Goal: Task Accomplishment & Management: Complete application form

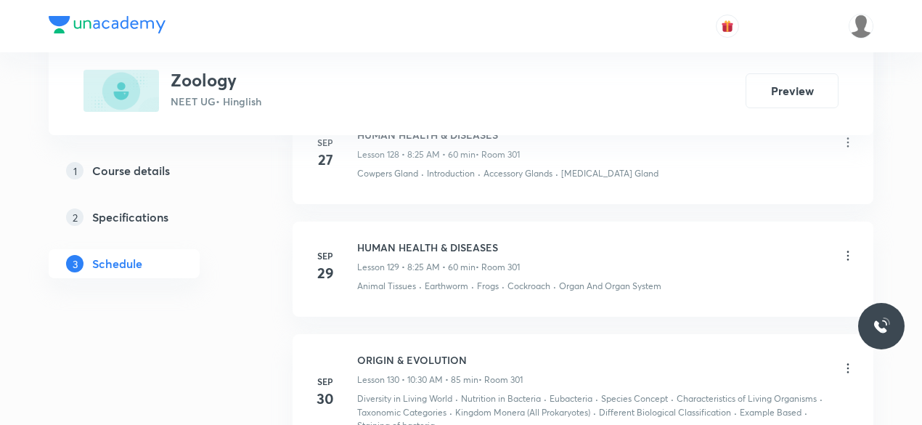
scroll to position [16729, 0]
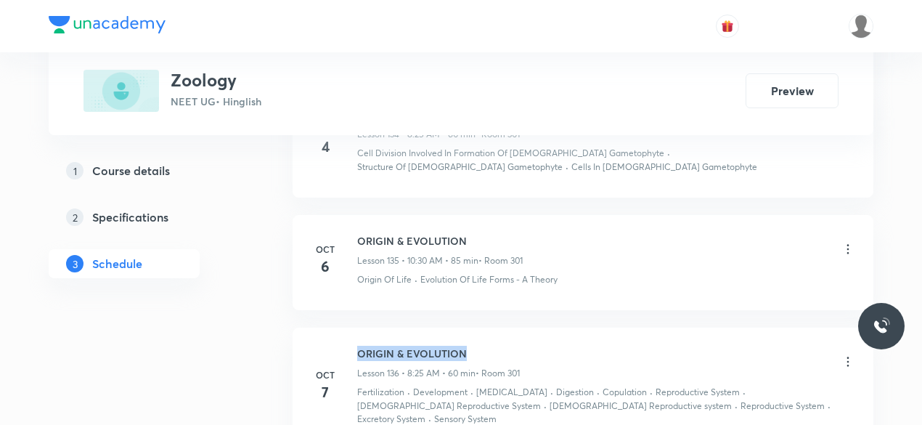
drag, startPoint x: 475, startPoint y: 208, endPoint x: 354, endPoint y: 204, distance: 121.3
click at [354, 346] on div "Oct 7 ORIGIN & EVOLUTION Lesson 136 • 8:25 AM • 60 min • Room 301 Fertilization…" at bounding box center [583, 386] width 545 height 80
copy h6 "ORIGIN & EVOLUTION"
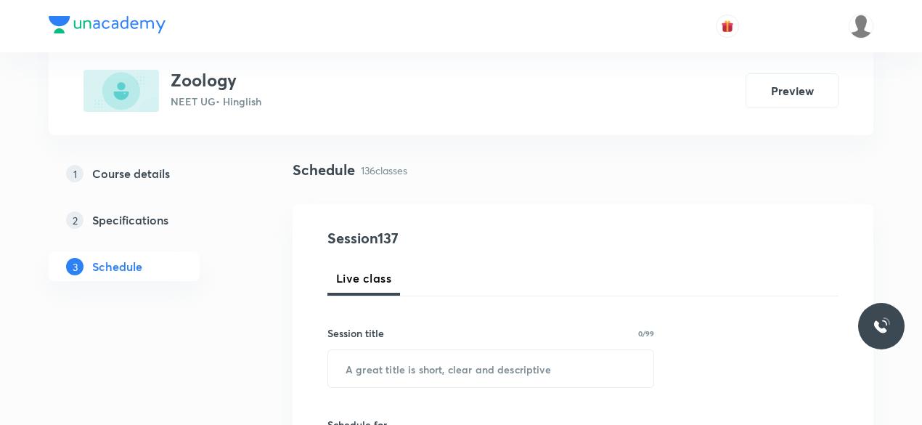
scroll to position [145, 0]
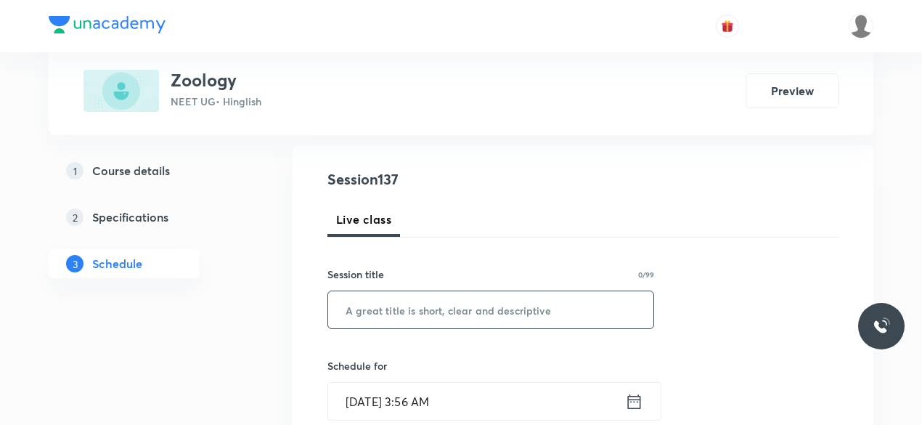
click at [357, 308] on input "text" at bounding box center [490, 309] width 325 height 37
paste input "ORIGIN & EVOLUTION"
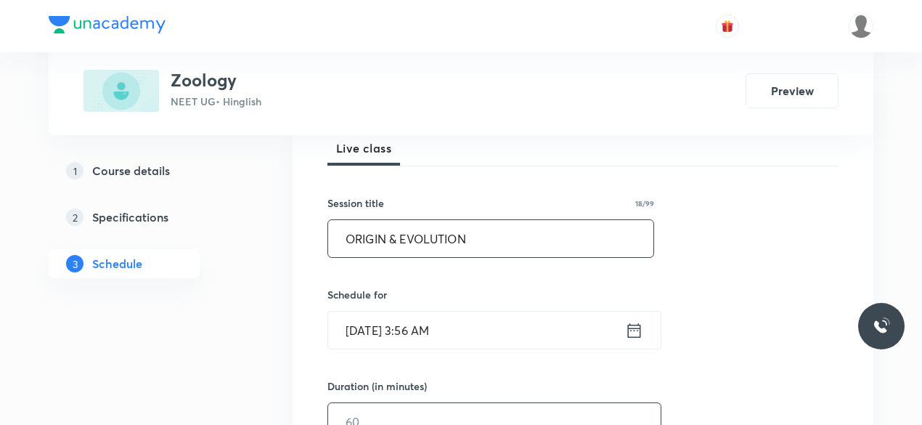
scroll to position [363, 0]
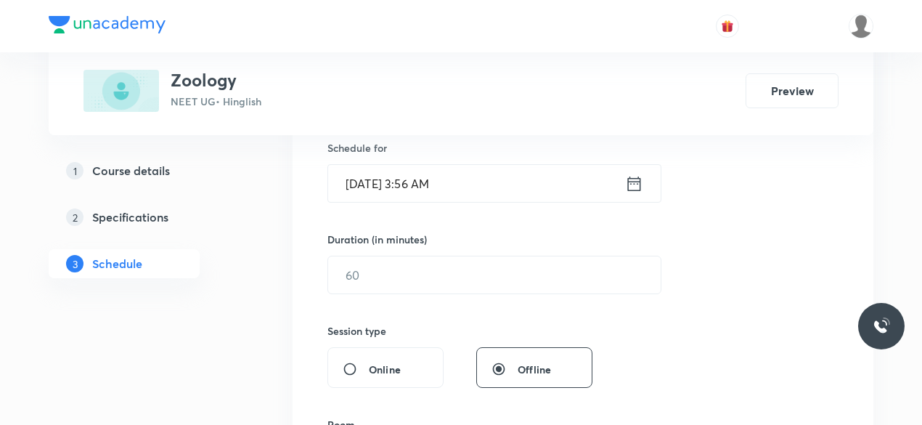
type input "ORIGIN & EVOLUTION"
click at [463, 184] on input "Oct 8, 2025, 3:56 AM" at bounding box center [476, 183] width 297 height 37
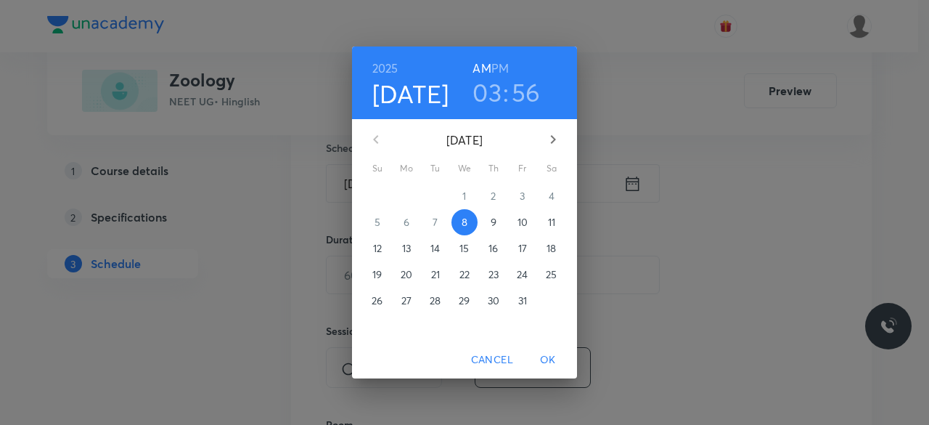
click at [489, 99] on h3 "03" at bounding box center [487, 92] width 29 height 30
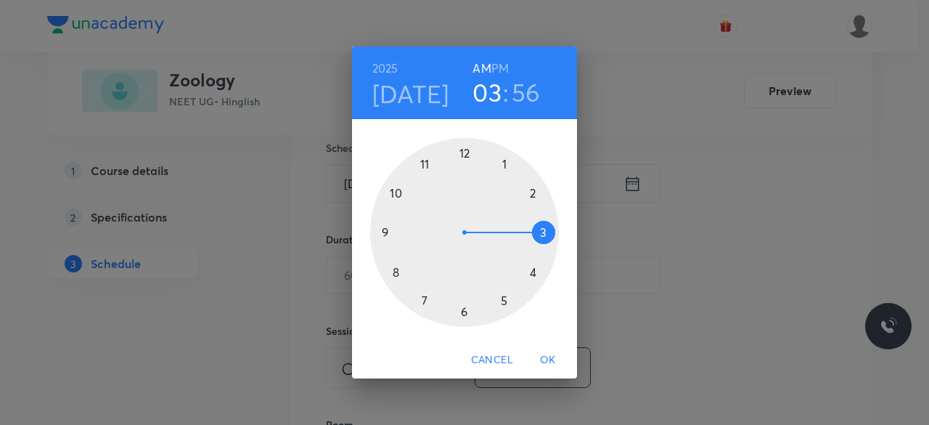
click at [386, 232] on div at bounding box center [464, 232] width 189 height 189
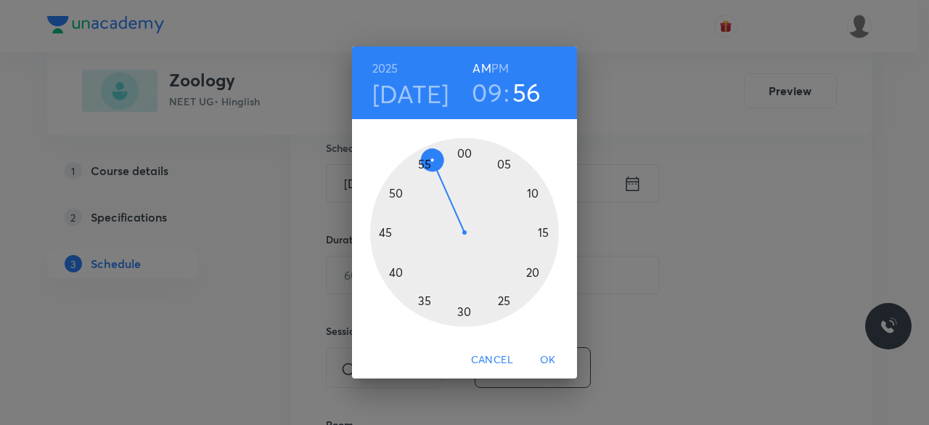
click at [465, 155] on div at bounding box center [464, 232] width 189 height 189
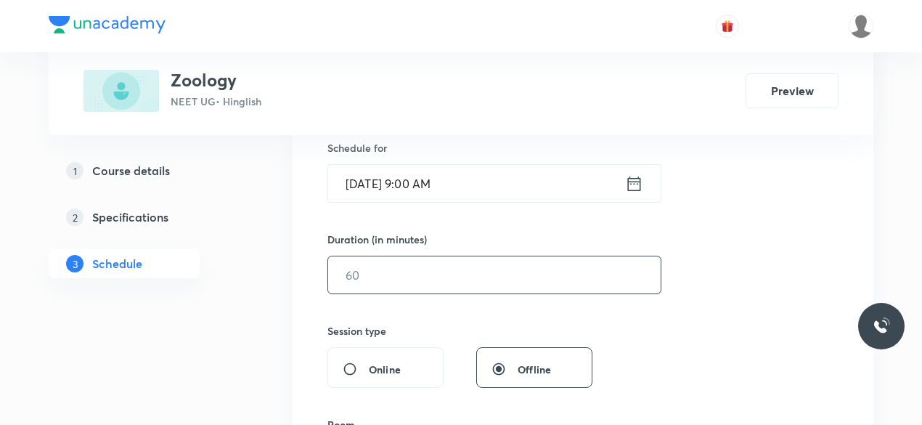
click at [359, 277] on input "text" at bounding box center [494, 274] width 333 height 37
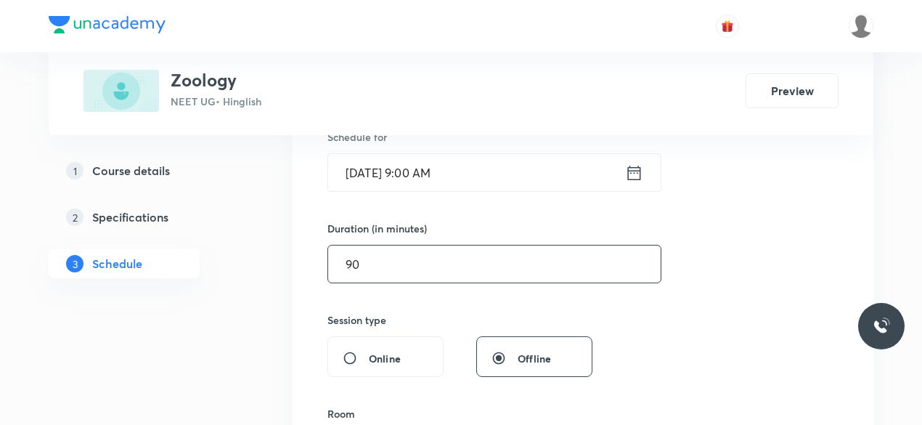
scroll to position [508, 0]
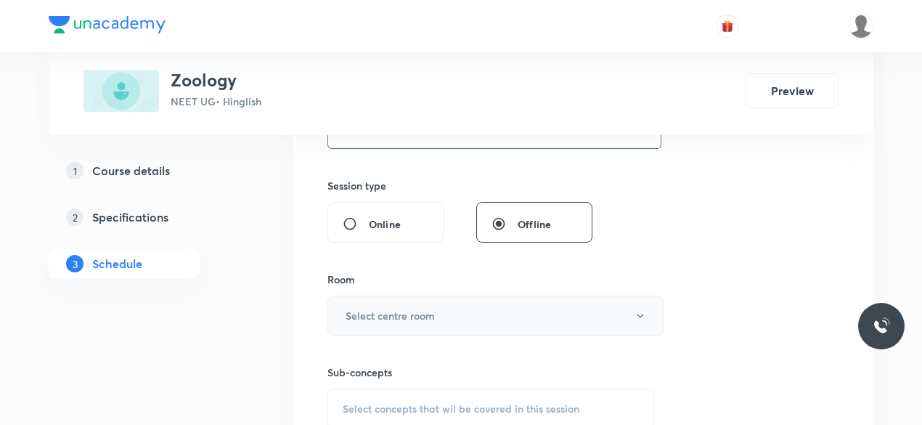
type input "90"
click at [366, 311] on h6 "Select centre room" at bounding box center [390, 315] width 89 height 15
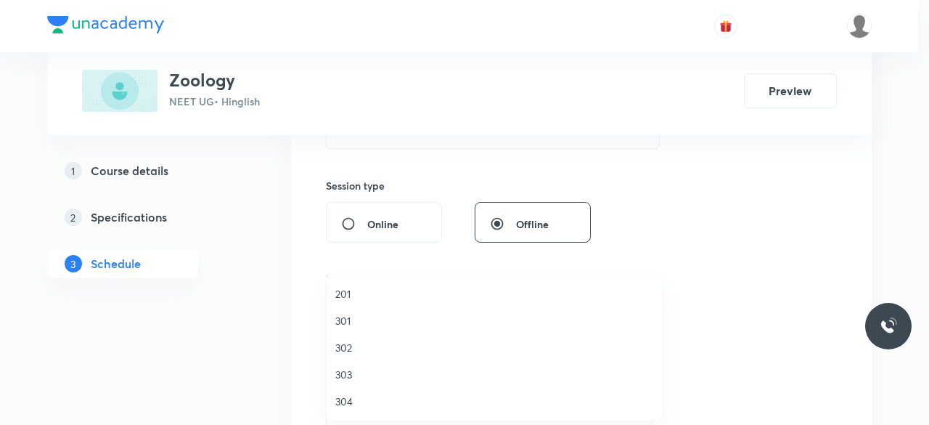
click at [353, 314] on span "301" at bounding box center [494, 320] width 318 height 15
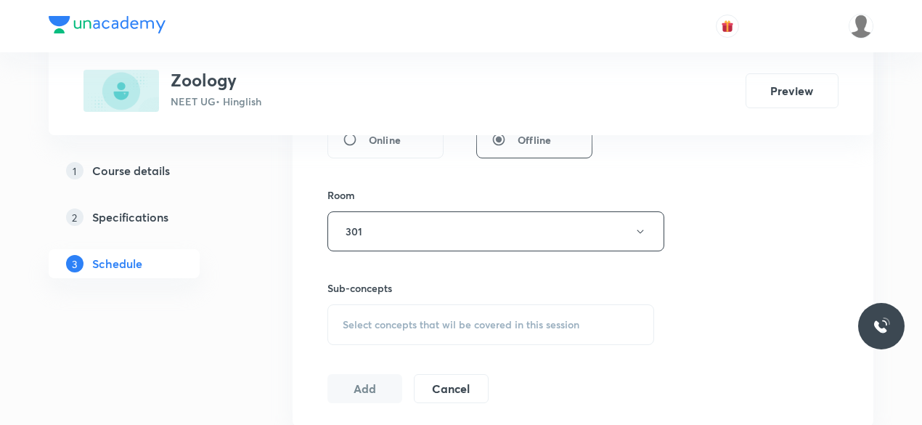
scroll to position [654, 0]
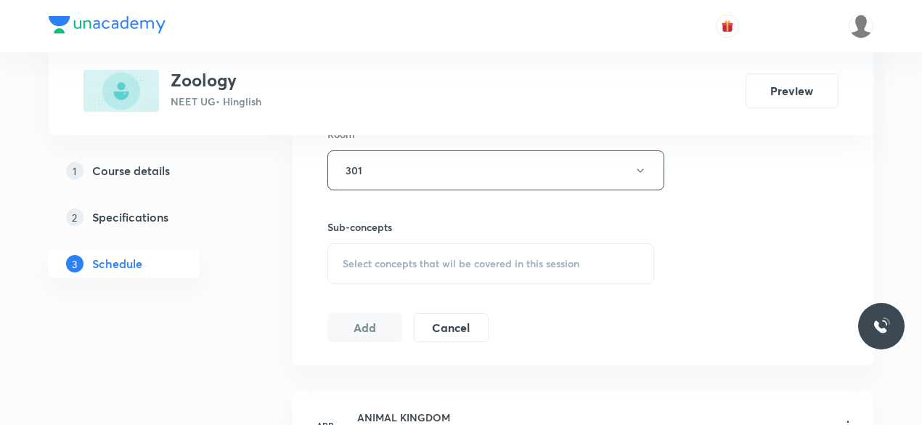
click at [370, 258] on span "Select concepts that wil be covered in this session" at bounding box center [461, 264] width 237 height 12
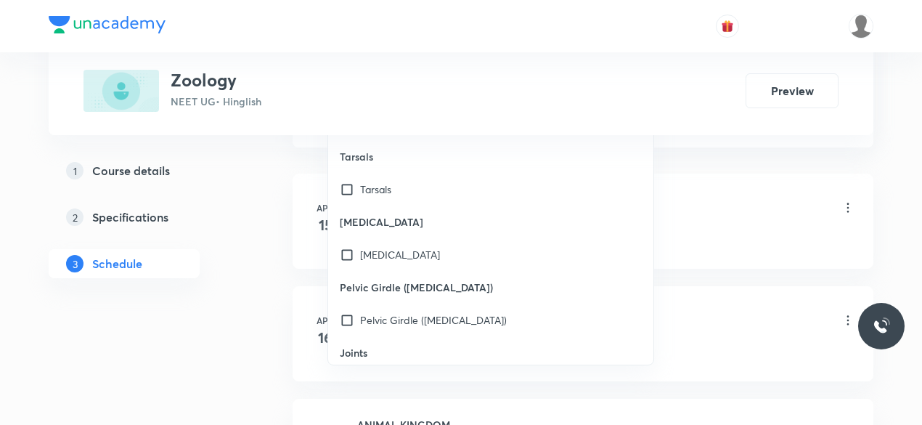
scroll to position [57196, 0]
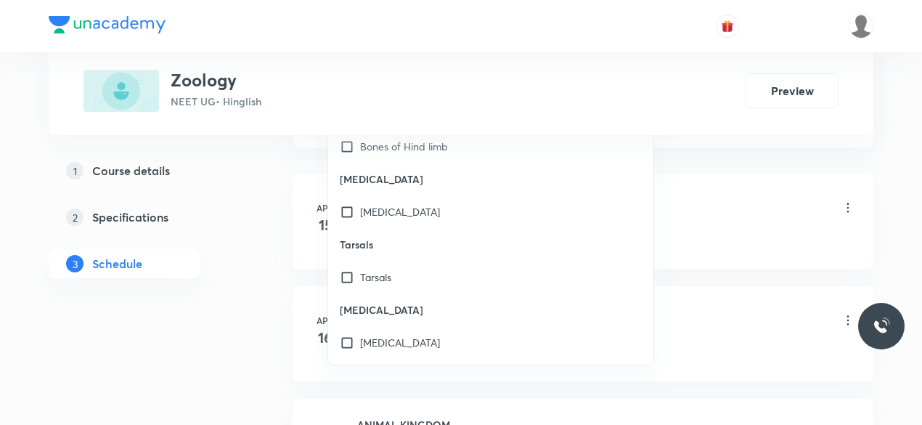
checkbox input "true"
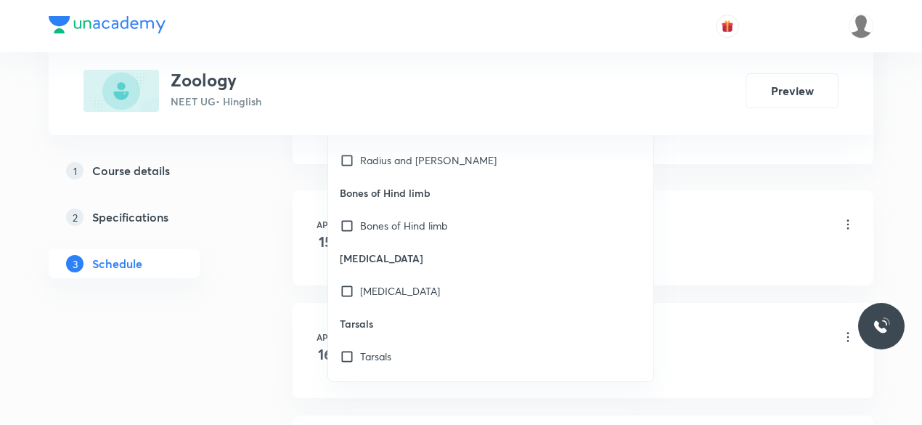
scroll to position [57123, 0]
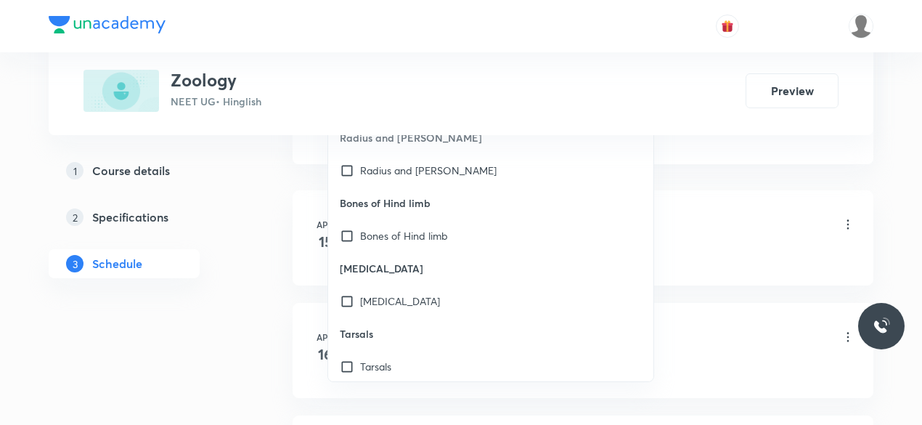
checkbox input "true"
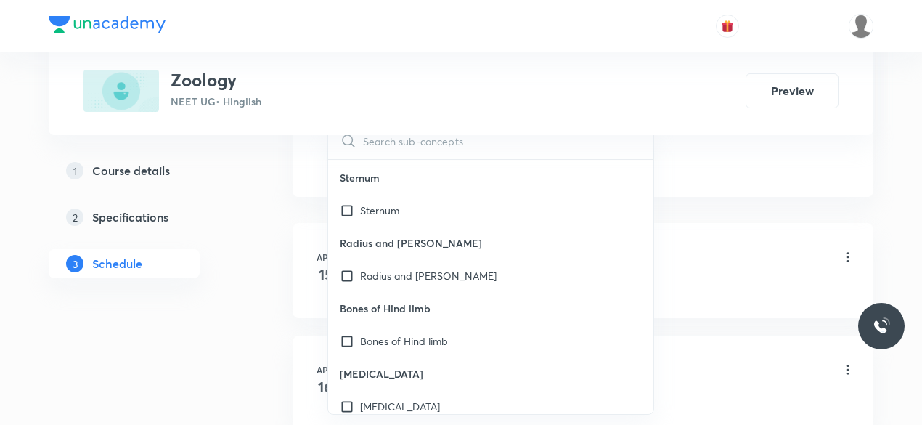
checkbox input "true"
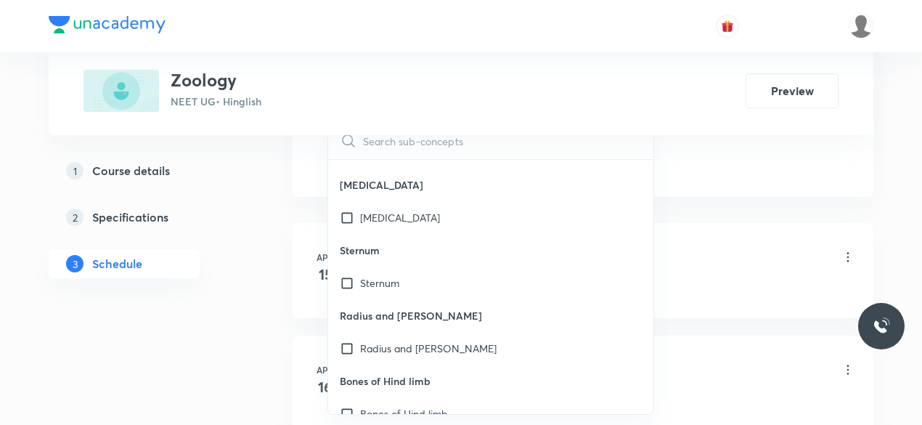
checkbox input "true"
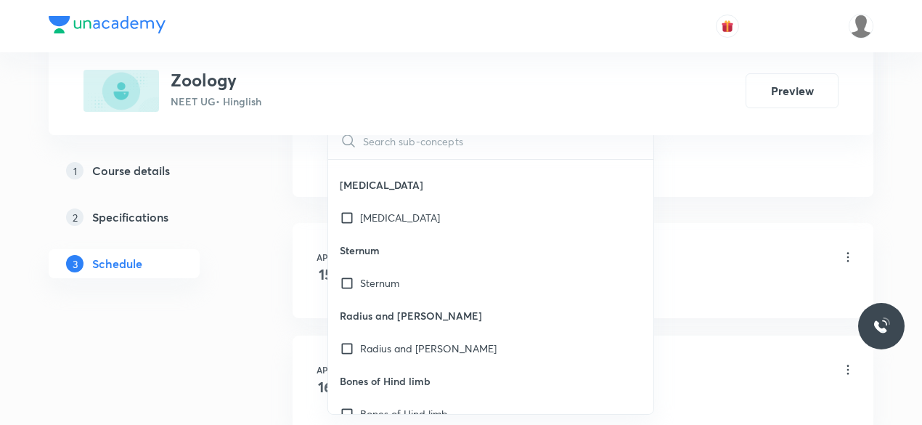
drag, startPoint x: 391, startPoint y: 201, endPoint x: 392, endPoint y: 224, distance: 23.3
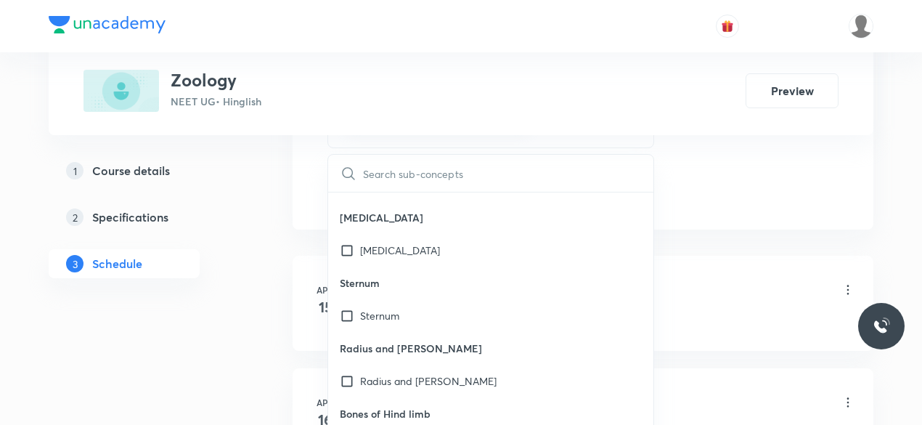
checkbox input "true"
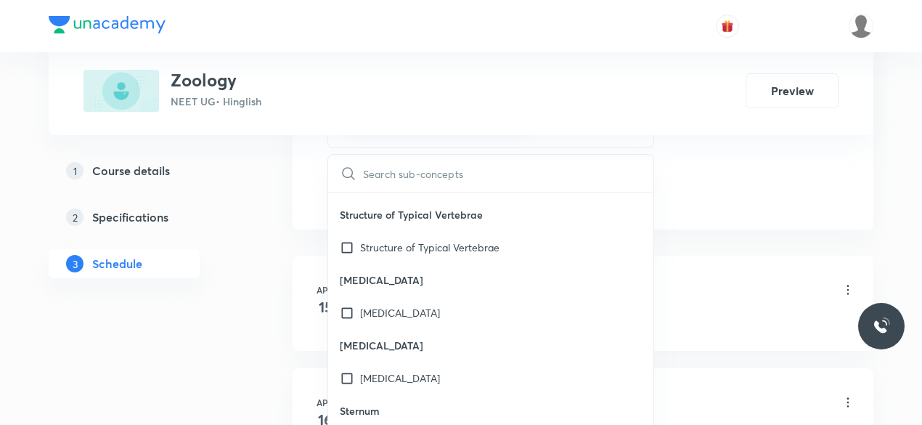
scroll to position [56833, 0]
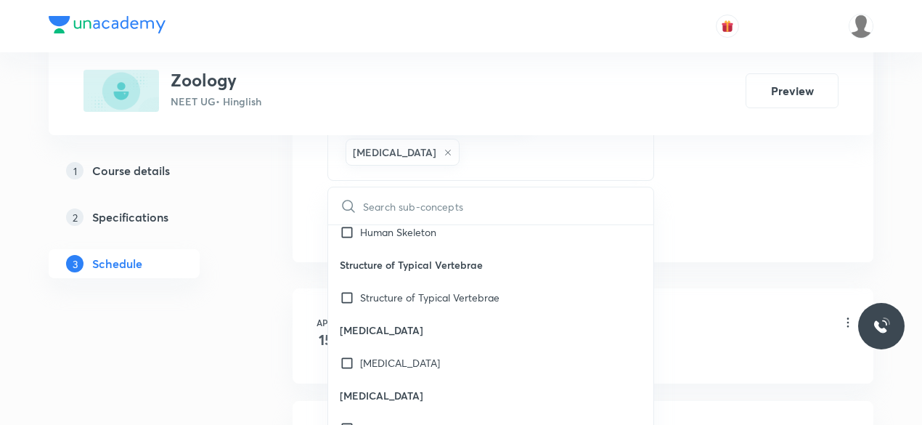
checkbox input "true"
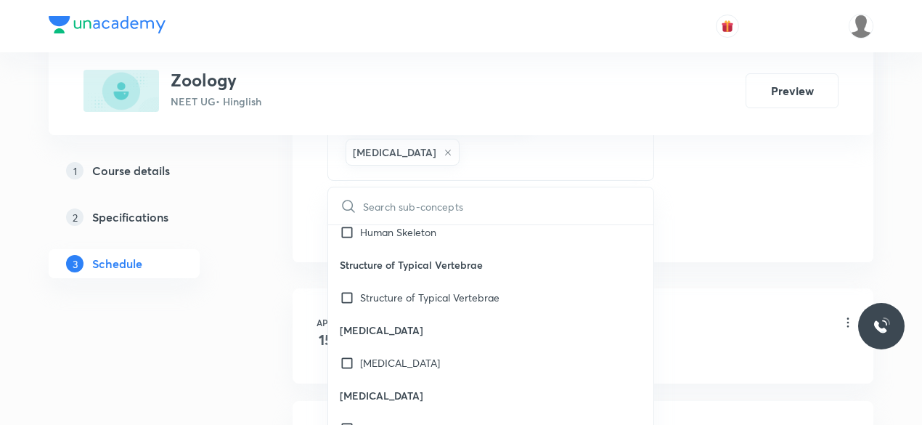
checkbox input "true"
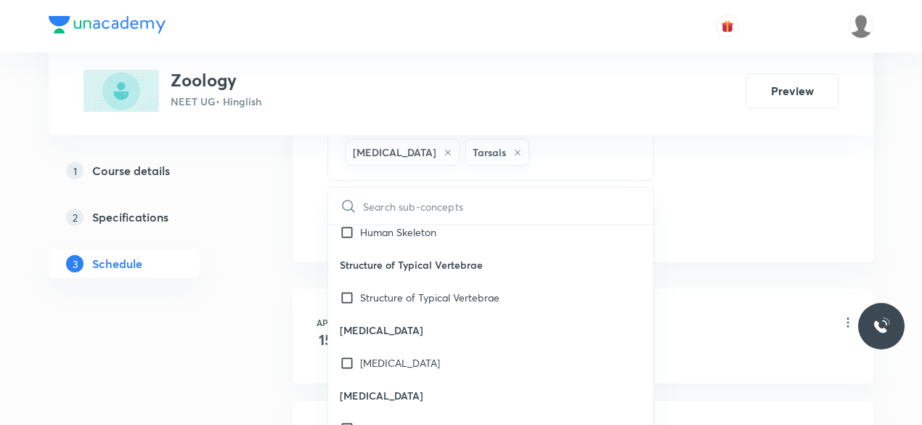
checkbox input "true"
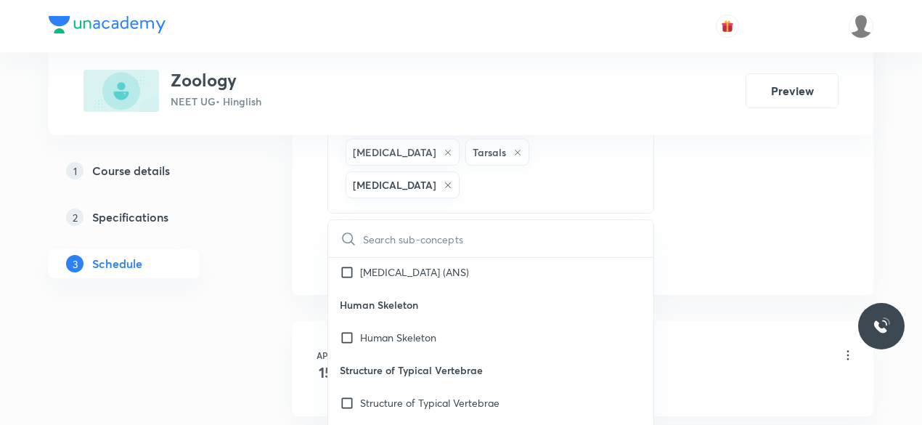
checkbox input "true"
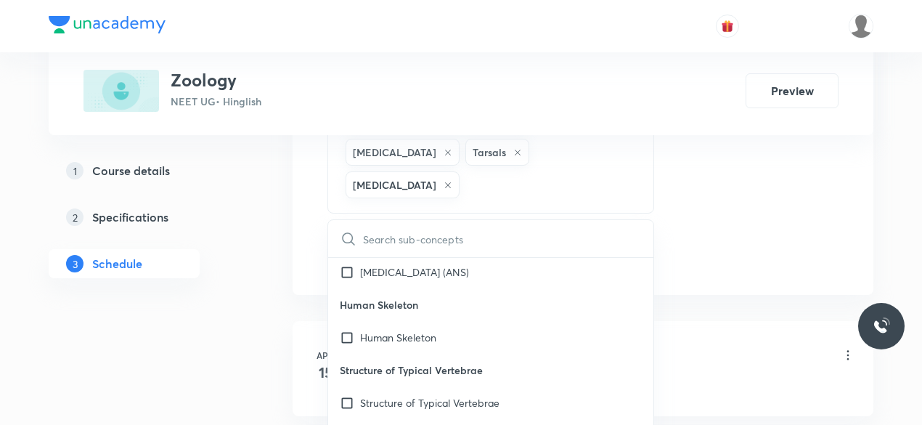
checkbox input "true"
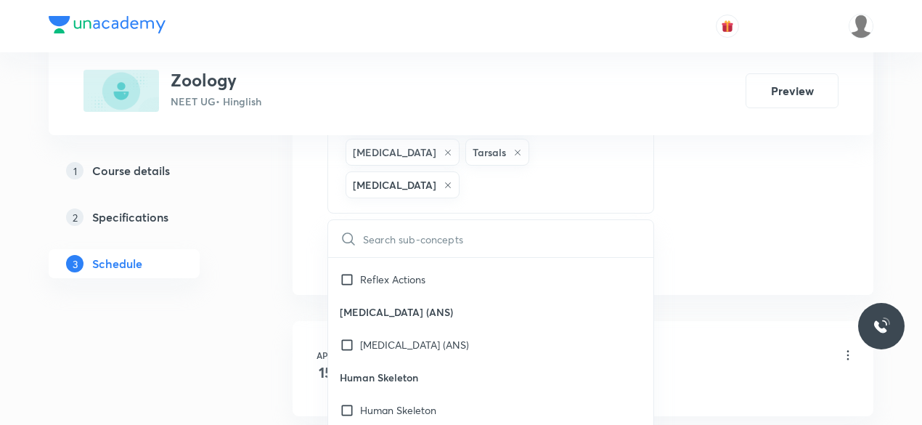
checkbox input "true"
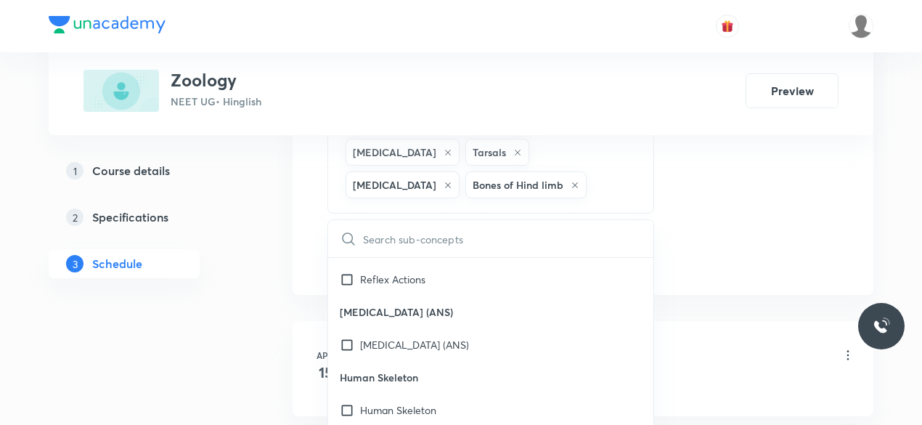
checkbox input "true"
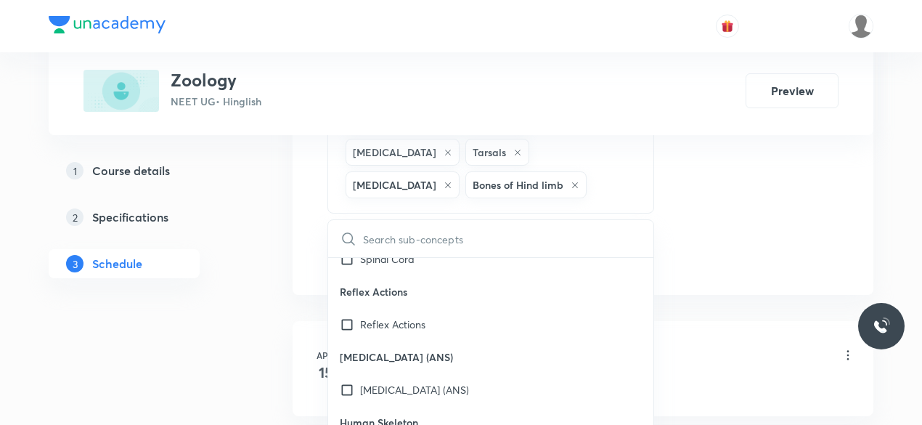
scroll to position [56615, 0]
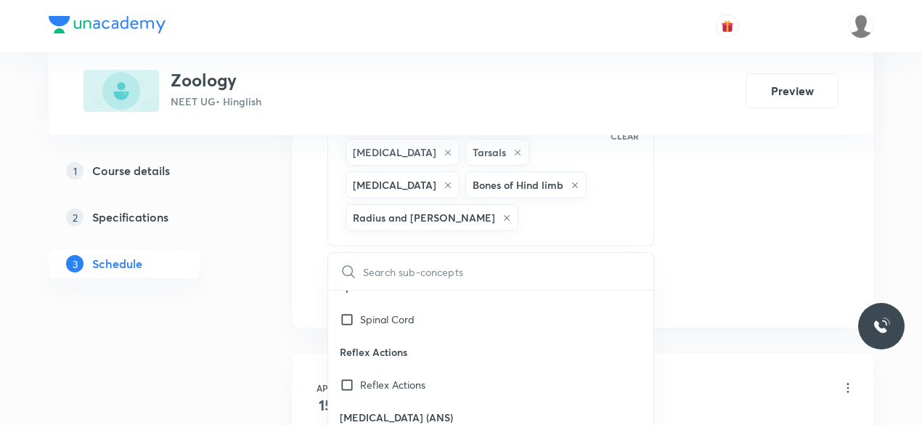
checkbox input "true"
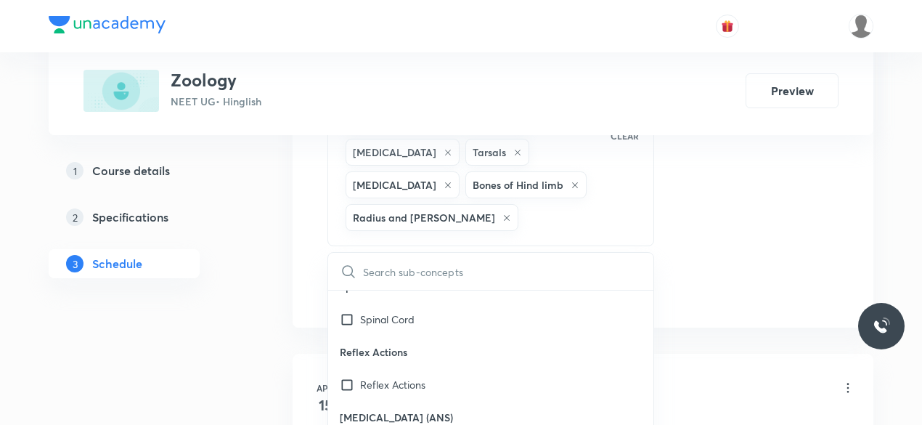
checkbox input "true"
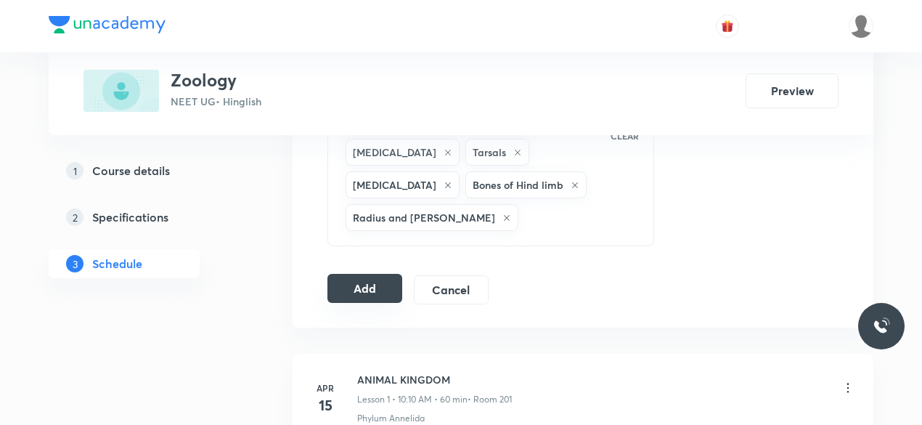
click at [349, 274] on button "Add" at bounding box center [364, 288] width 75 height 29
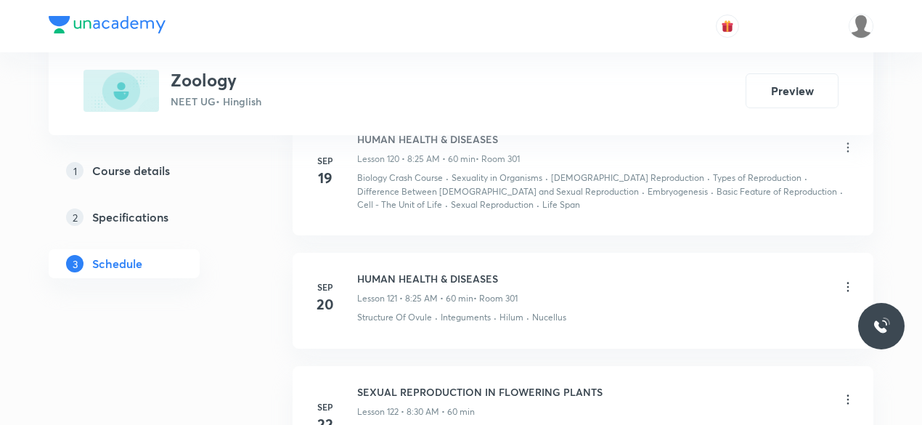
scroll to position [16063, 0]
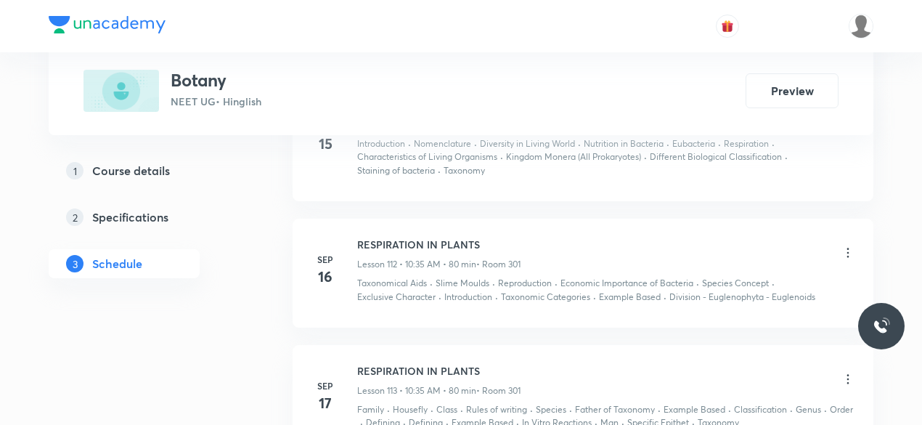
scroll to position [14866, 0]
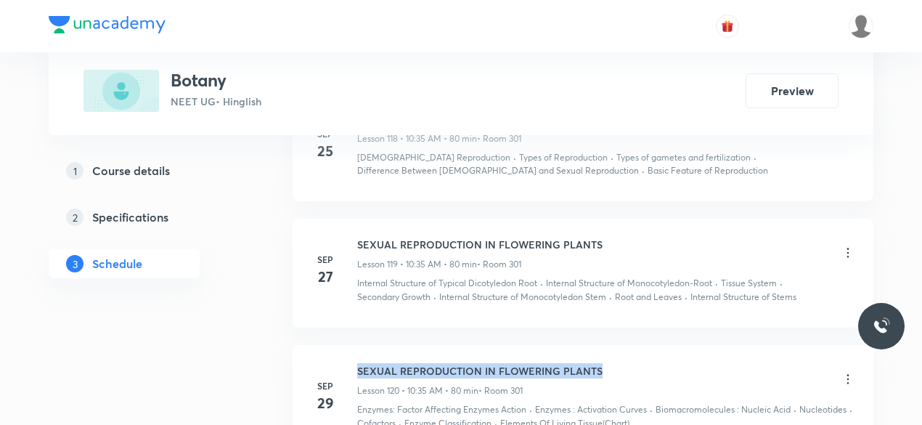
drag, startPoint x: 580, startPoint y: 203, endPoint x: 359, endPoint y: 201, distance: 221.5
click at [359, 363] on div "SEXUAL REPRODUCTION IN FLOWERING PLANTS Lesson 120 • 10:35 AM • 80 min • Room 3…" at bounding box center [606, 380] width 498 height 34
copy h6 "SEXUAL REPRODUCTION IN FLOWERING PLANTS"
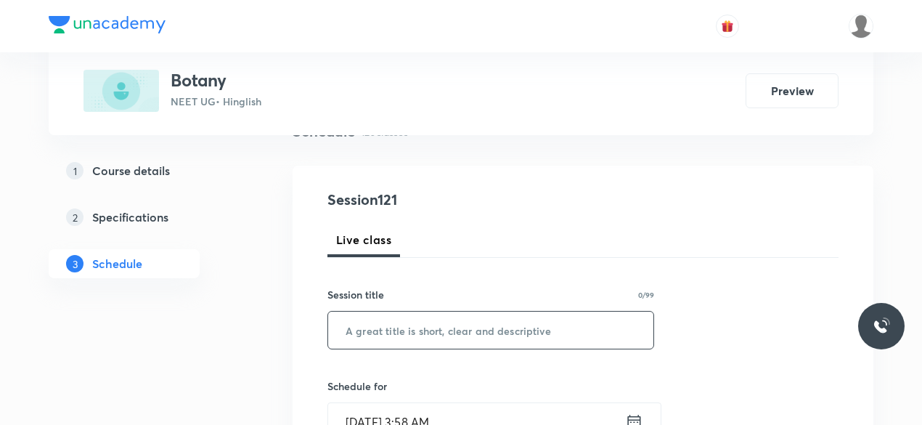
scroll to position [218, 0]
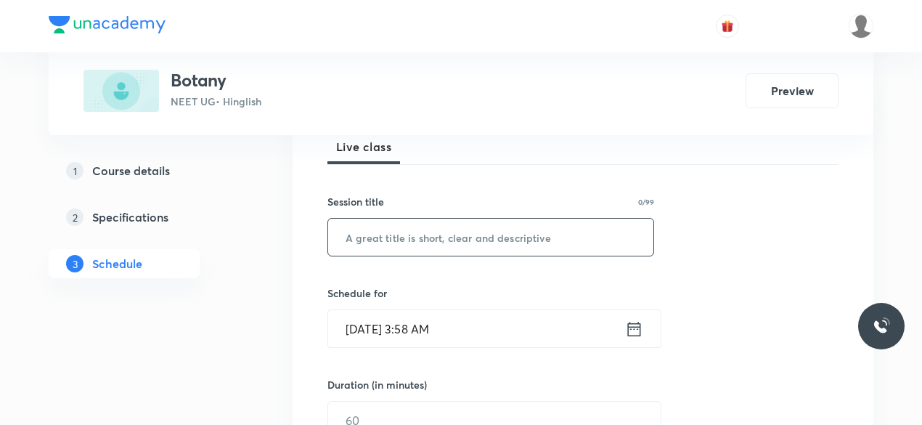
click at [429, 232] on input "text" at bounding box center [490, 237] width 325 height 37
paste input "SEXUAL REPRODUCTION IN FLOWERING PLANTS"
type input "SEXUAL REPRODUCTION IN FLOWERING PLANTS"
click at [468, 332] on input "[DATE] 3:58 AM" at bounding box center [476, 328] width 297 height 37
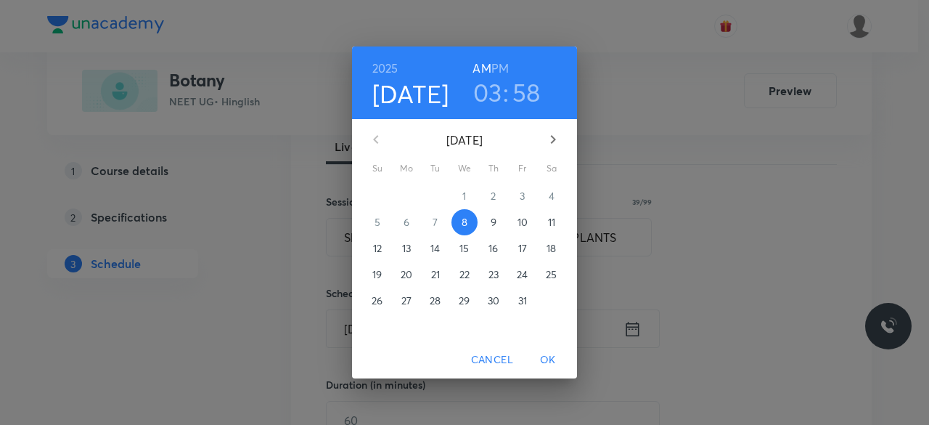
click at [487, 84] on h3 "03" at bounding box center [487, 92] width 29 height 30
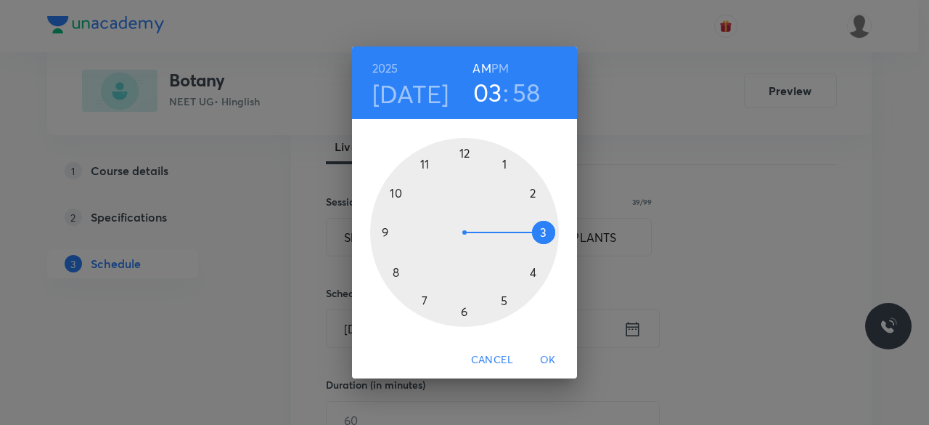
click at [394, 190] on div at bounding box center [464, 232] width 189 height 189
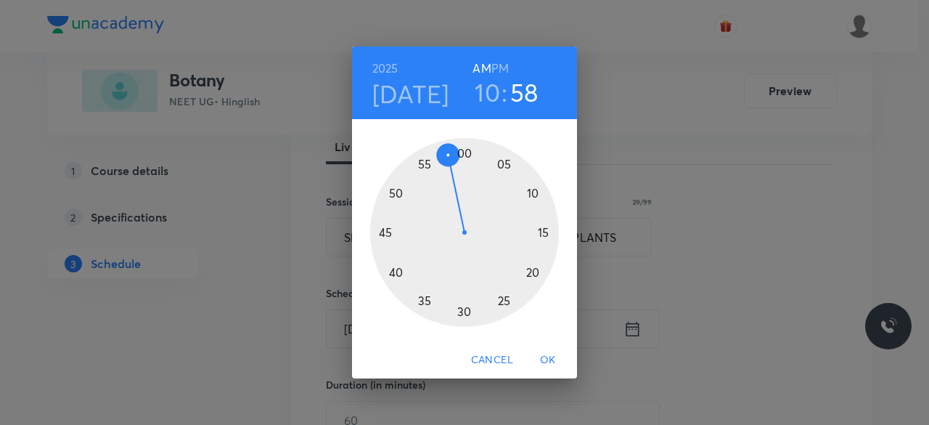
click at [462, 314] on div at bounding box center [464, 232] width 189 height 189
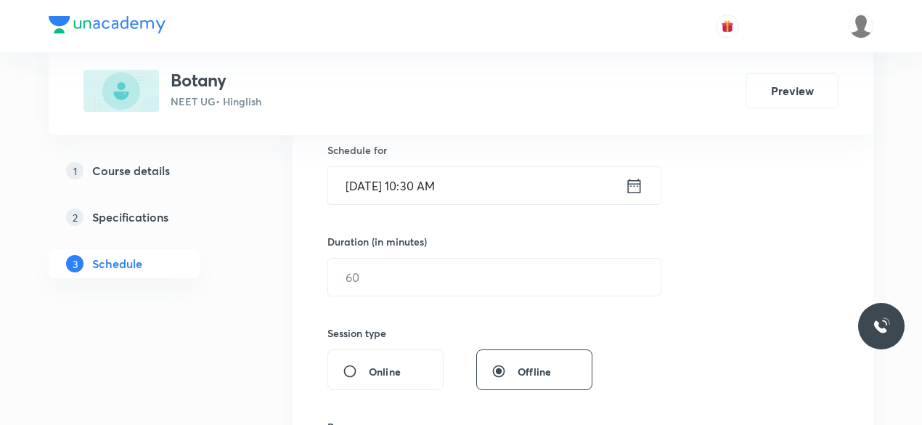
scroll to position [363, 0]
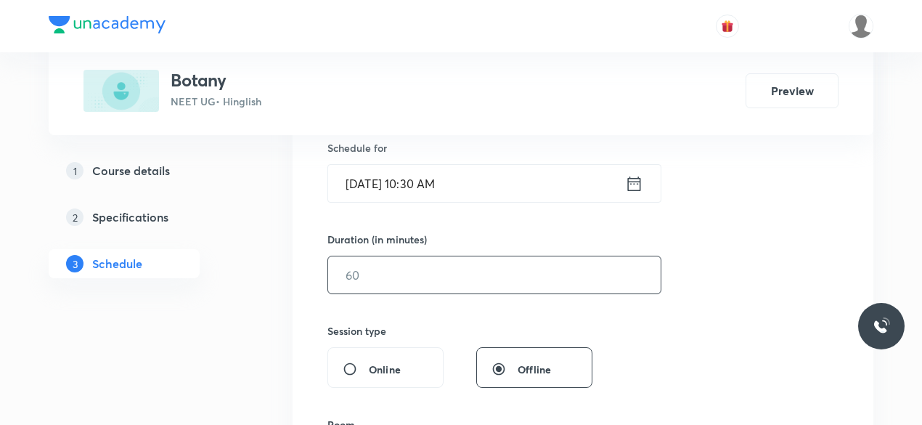
click at [386, 277] on input "text" at bounding box center [494, 274] width 333 height 37
click at [431, 182] on input "[DATE] 10:30 AM" at bounding box center [476, 183] width 297 height 37
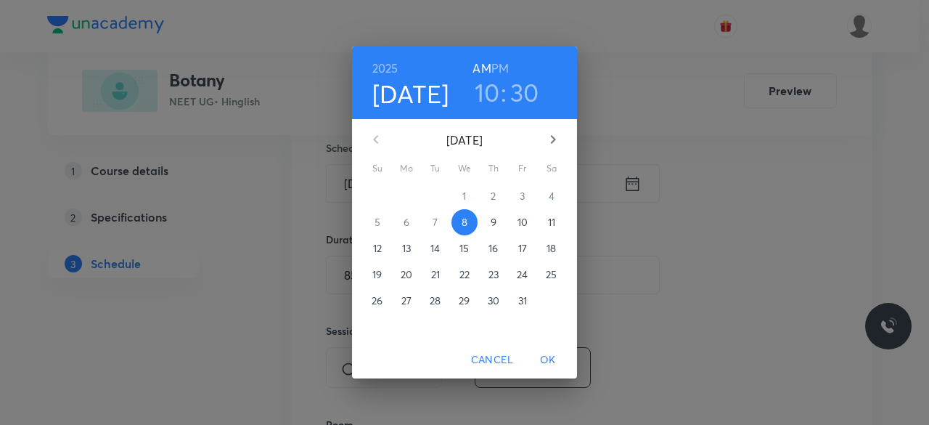
click at [514, 95] on h3 "30" at bounding box center [524, 92] width 29 height 30
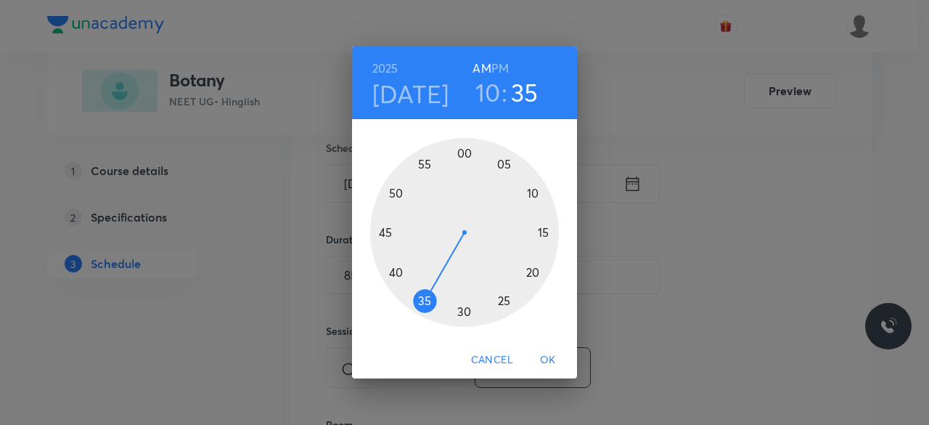
drag, startPoint x: 468, startPoint y: 307, endPoint x: 422, endPoint y: 308, distance: 45.8
click at [422, 308] on div at bounding box center [464, 232] width 189 height 189
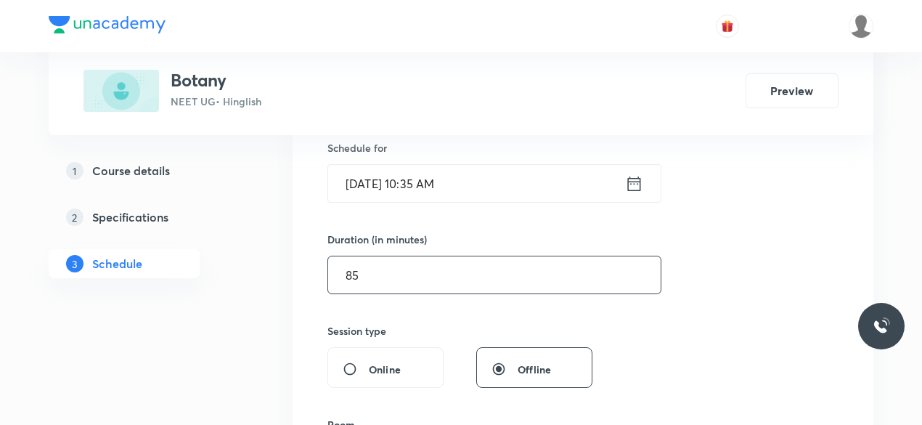
click at [379, 278] on input "85" at bounding box center [494, 274] width 333 height 37
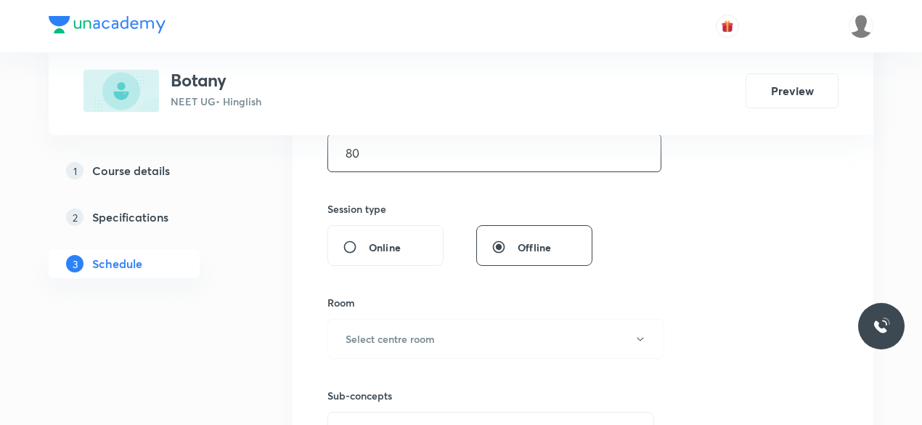
scroll to position [581, 0]
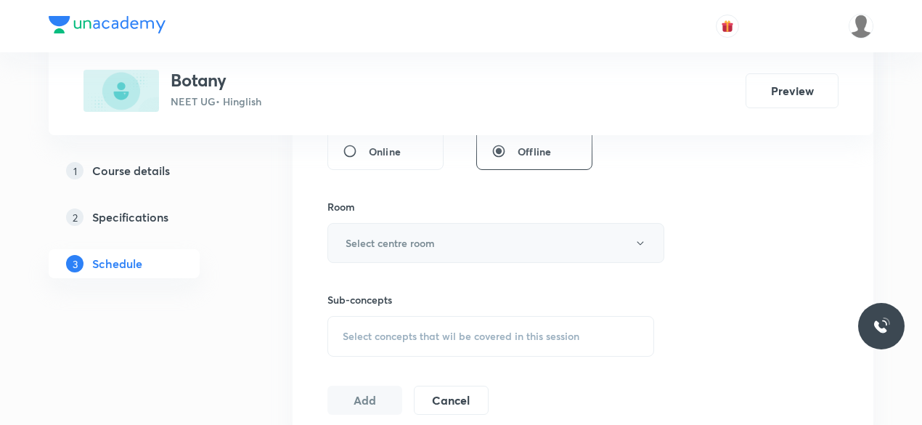
type input "80"
click at [385, 248] on h6 "Select centre room" at bounding box center [390, 242] width 89 height 15
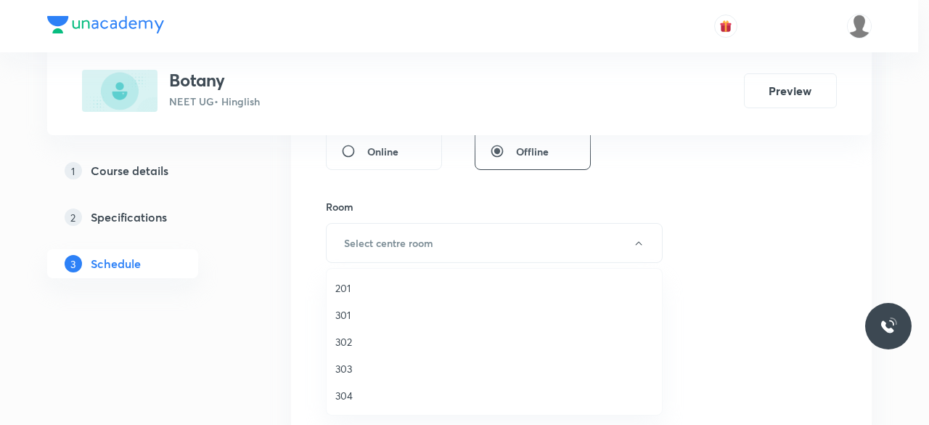
click at [350, 312] on span "301" at bounding box center [494, 314] width 318 height 15
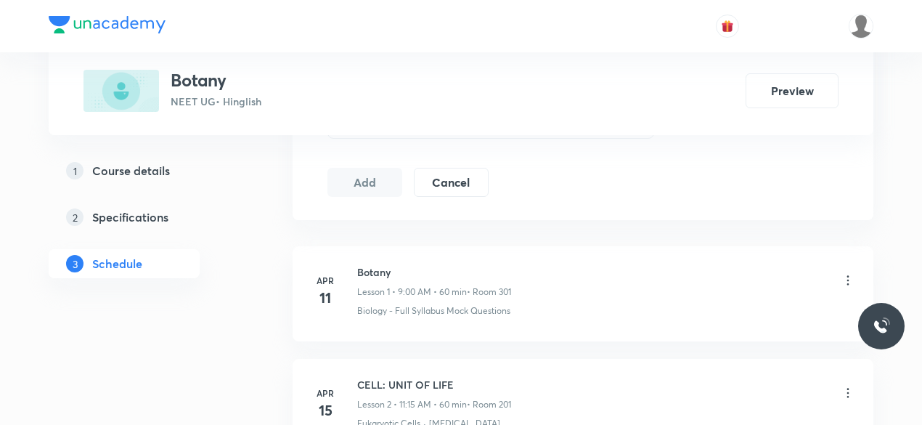
scroll to position [726, 0]
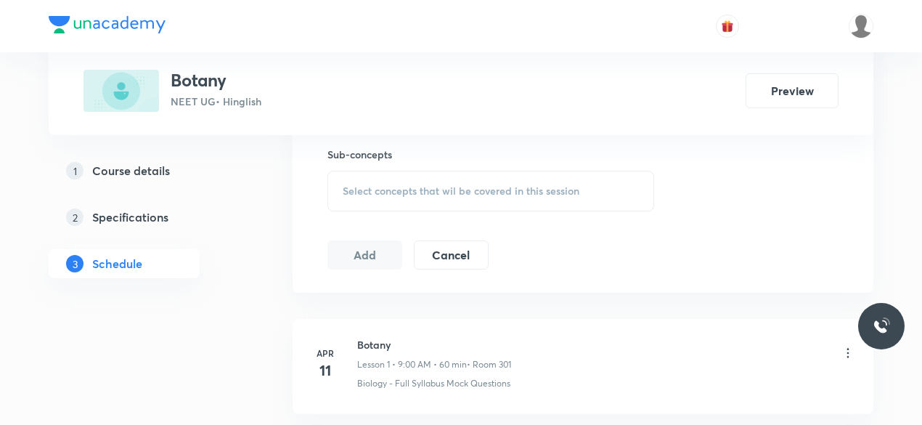
click at [371, 198] on div "Select concepts that wil be covered in this session" at bounding box center [490, 191] width 327 height 41
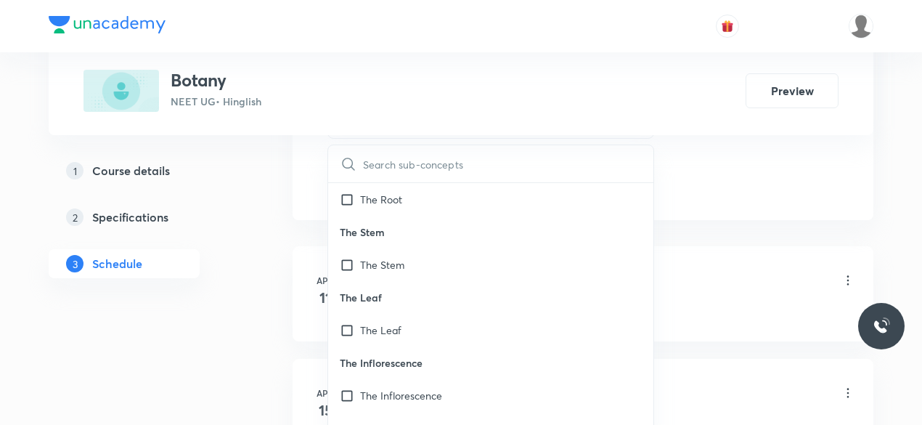
scroll to position [33448, 0]
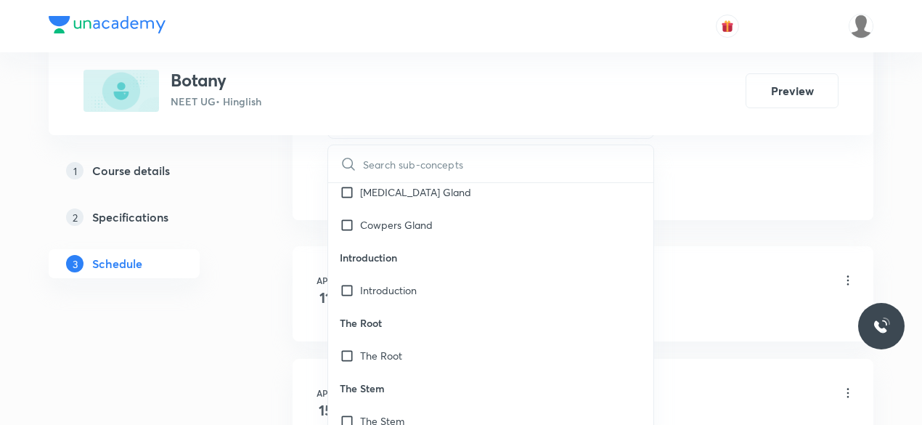
drag, startPoint x: 444, startPoint y: 237, endPoint x: 416, endPoint y: 298, distance: 67.2
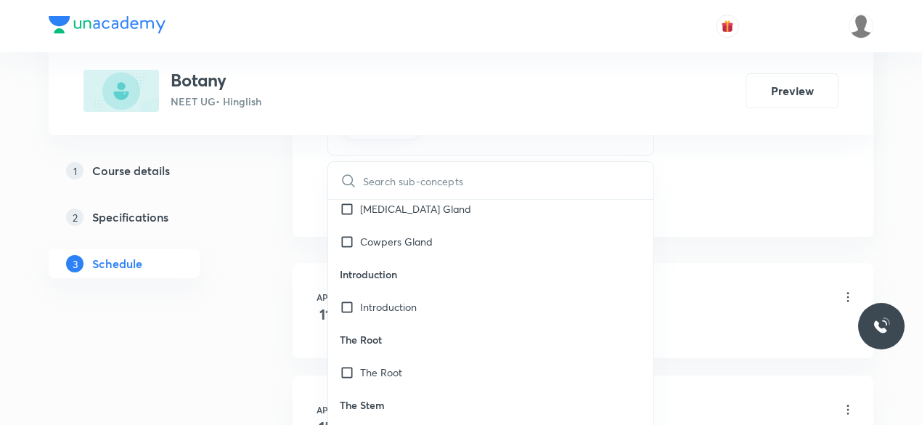
checkbox input "true"
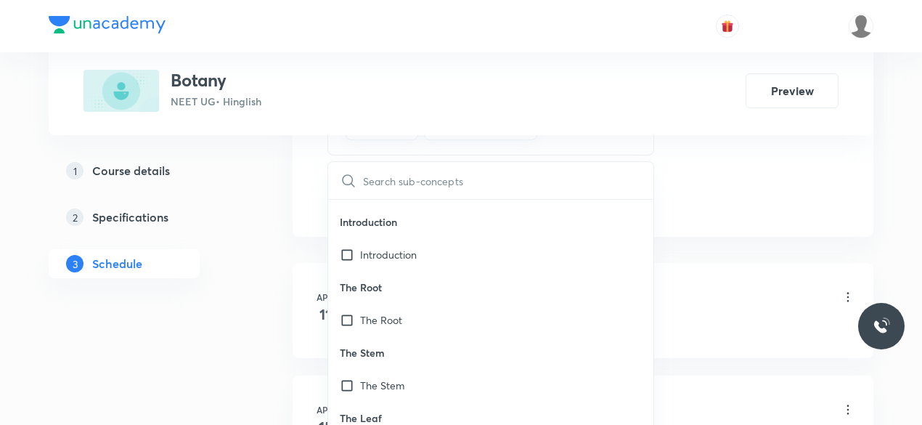
scroll to position [33520, 0]
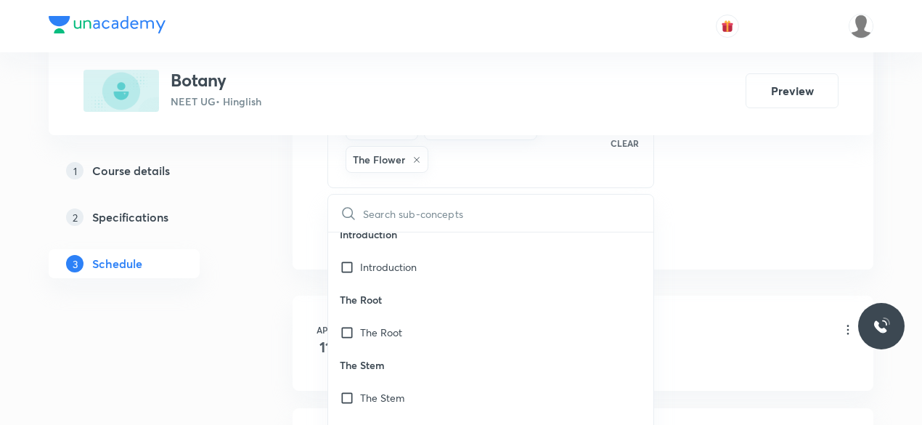
checkbox input "true"
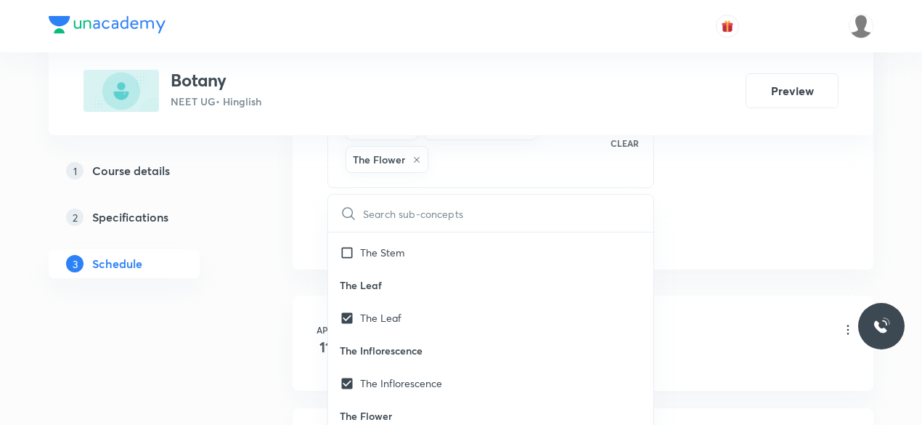
checkbox input "true"
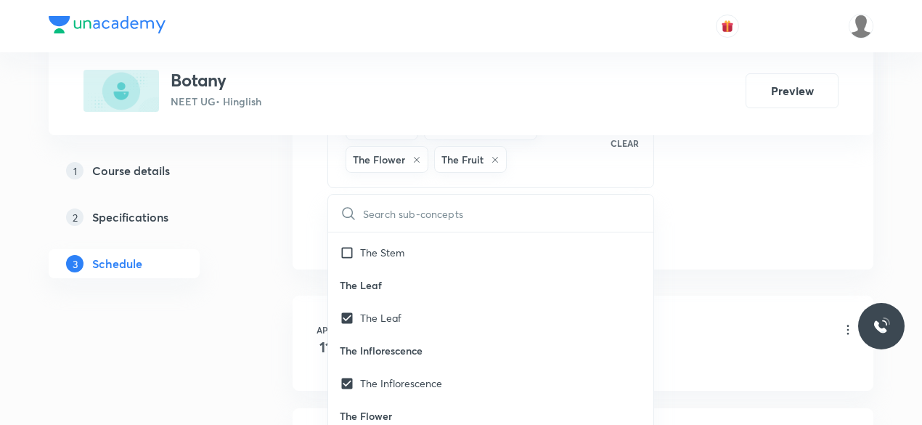
checkbox input "true"
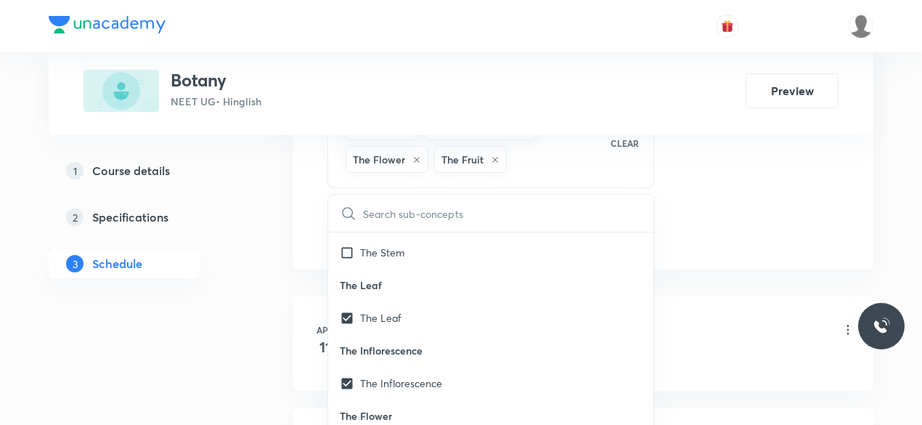
checkbox input "true"
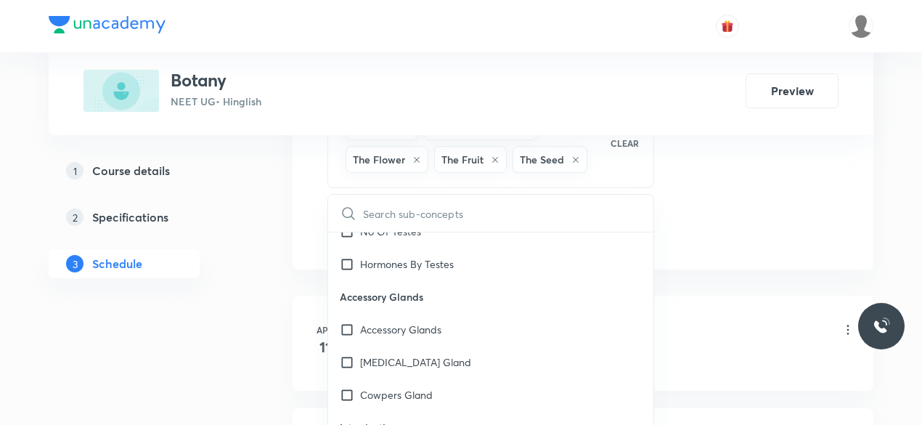
scroll to position [33302, 0]
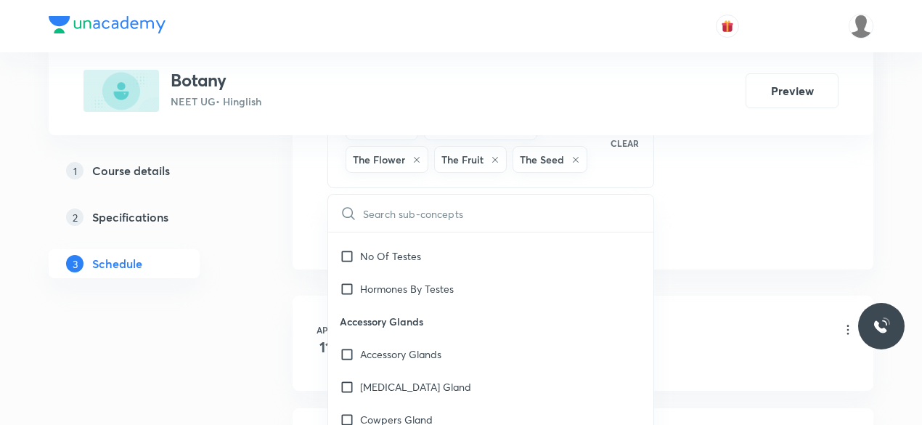
drag, startPoint x: 399, startPoint y: 309, endPoint x: 393, endPoint y: 350, distance: 41.9
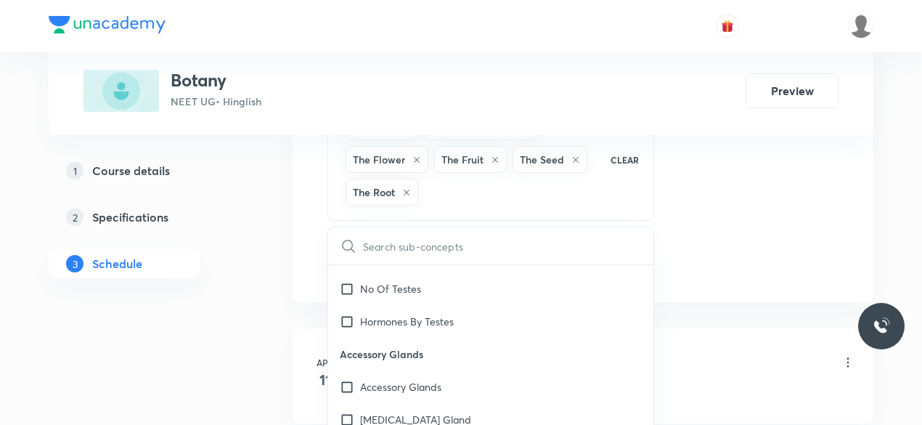
checkbox input "true"
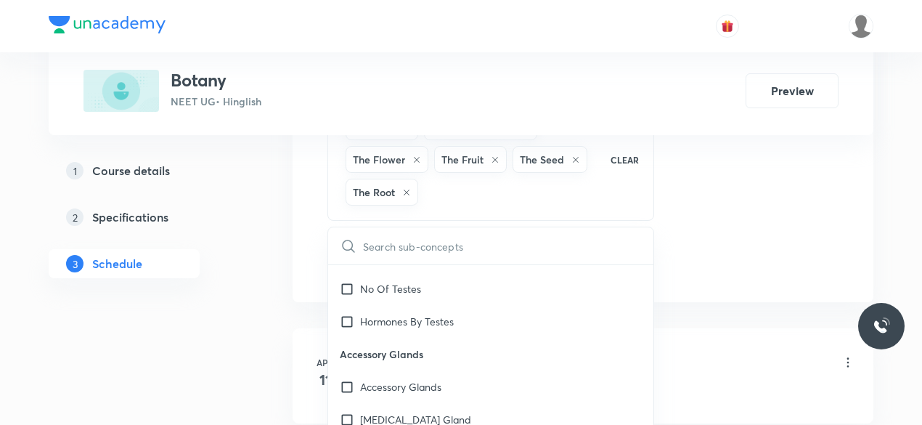
checkbox input "true"
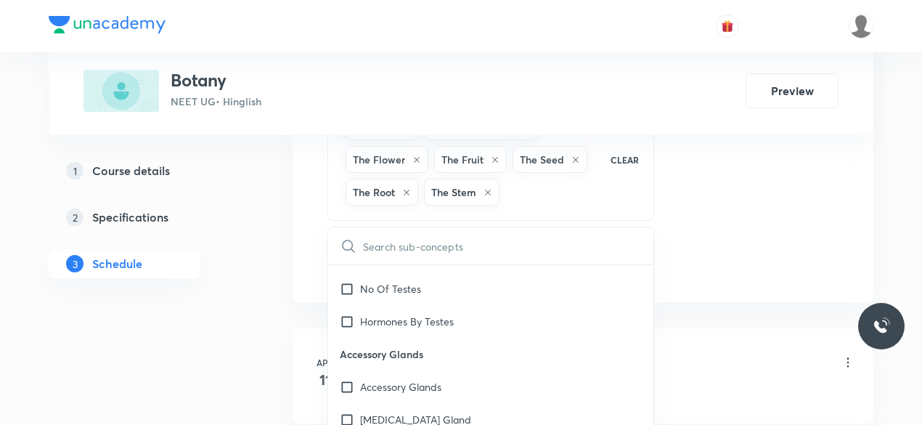
checkbox input "true"
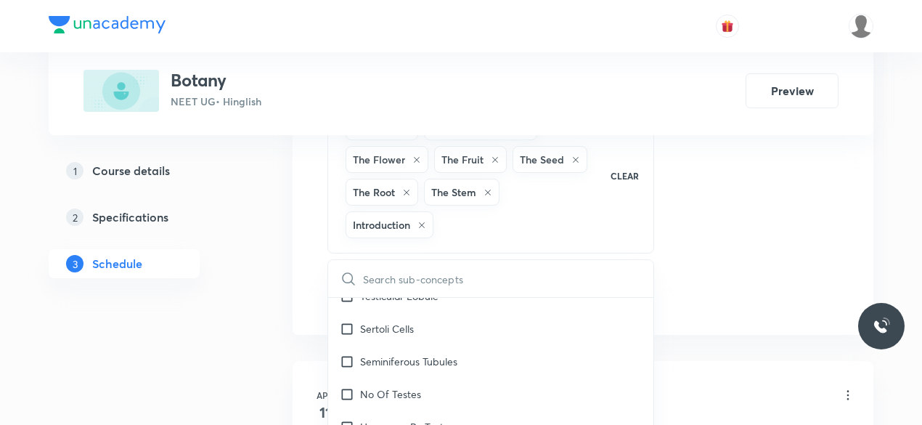
checkbox input "true"
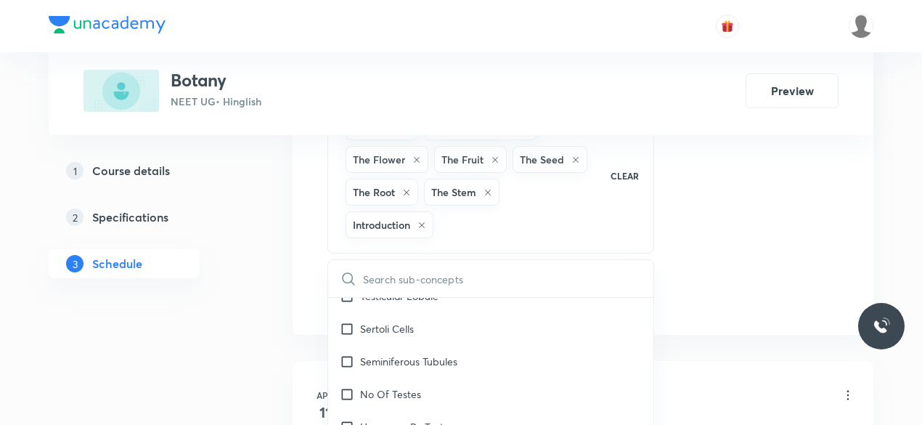
checkbox input "true"
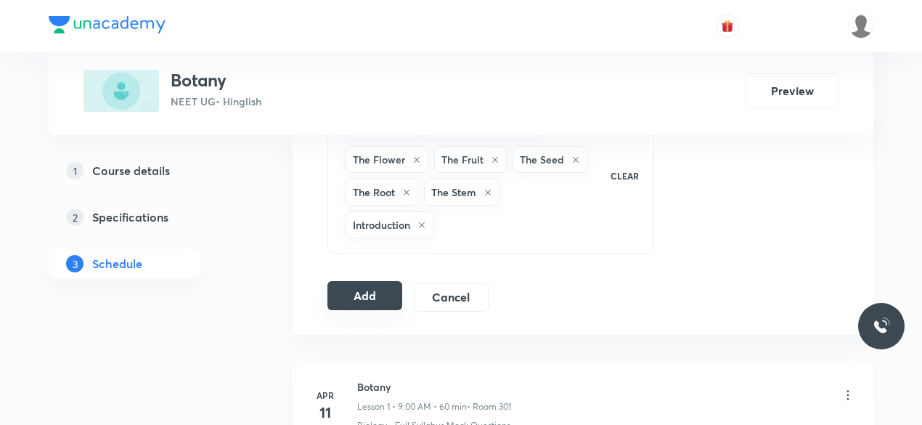
click at [367, 291] on button "Add" at bounding box center [364, 295] width 75 height 29
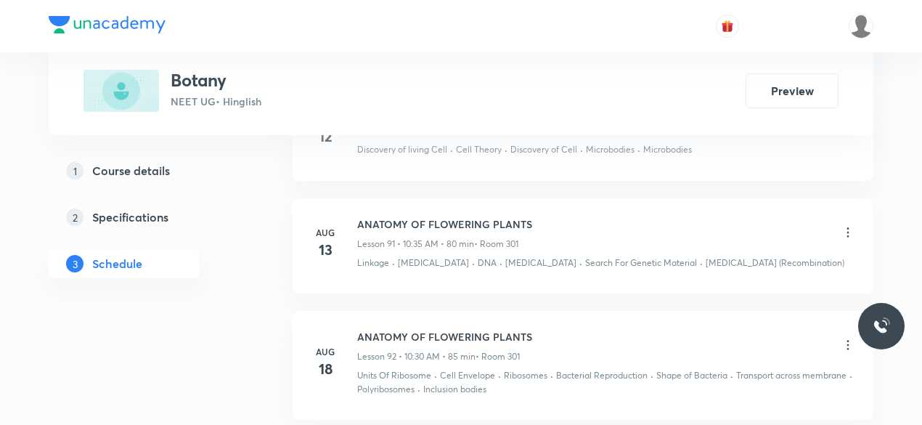
scroll to position [14201, 0]
